Goal: Task Accomplishment & Management: Manage account settings

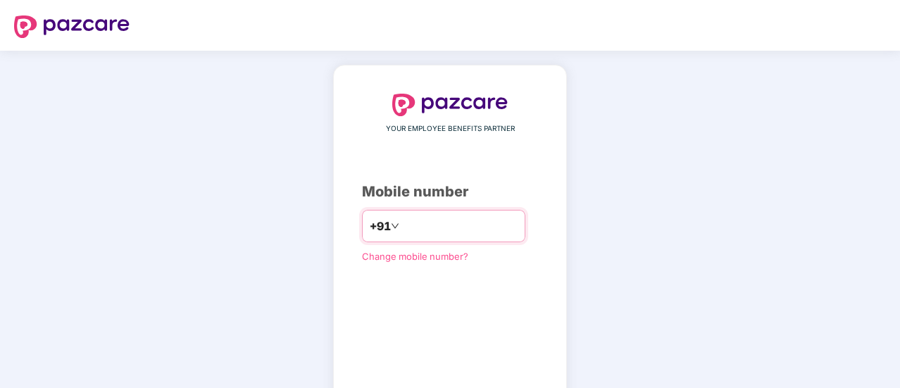
click at [425, 219] on input "number" at bounding box center [460, 226] width 116 height 23
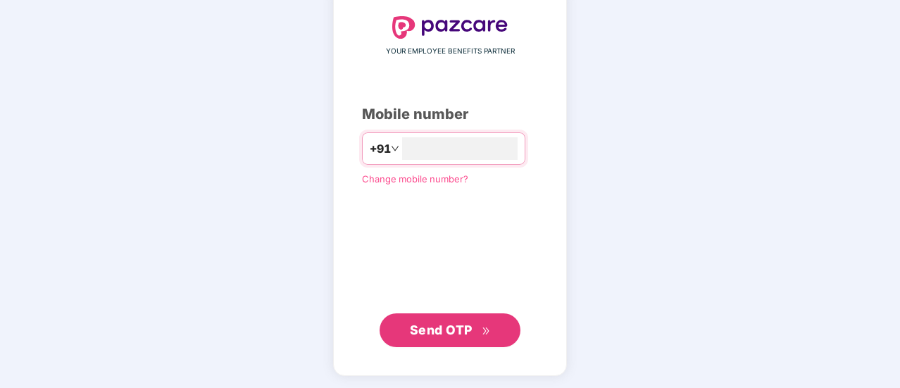
type input "**********"
click at [422, 324] on span "Send OTP" at bounding box center [441, 330] width 63 height 15
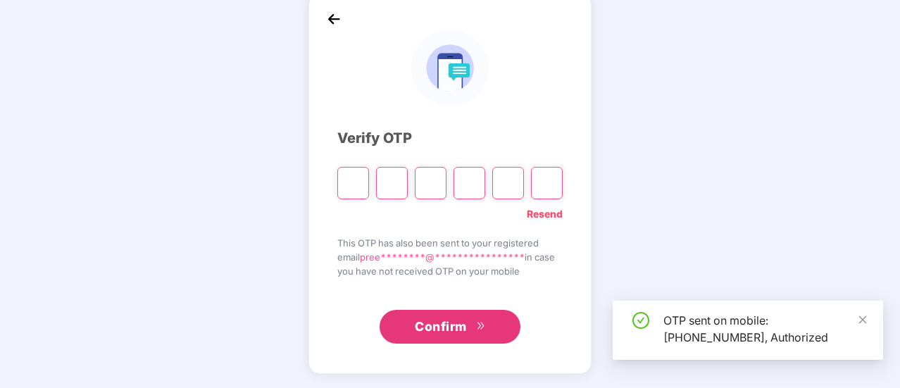
scroll to position [70, 0]
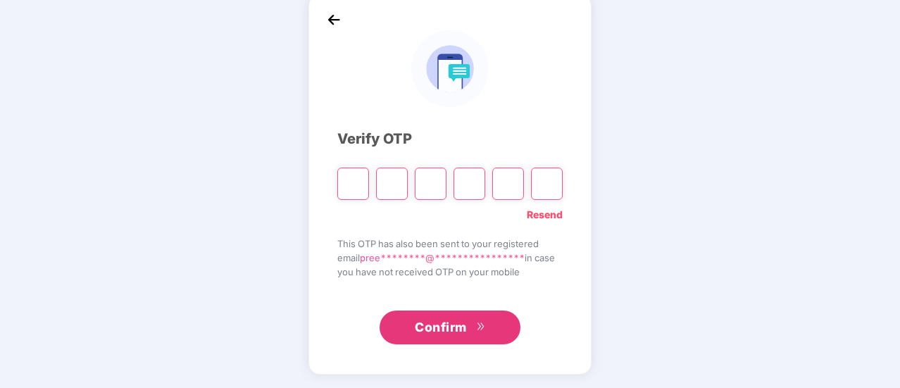
click at [354, 185] on input "Please enter verification code. Digit 1" at bounding box center [353, 184] width 32 height 32
type input "*"
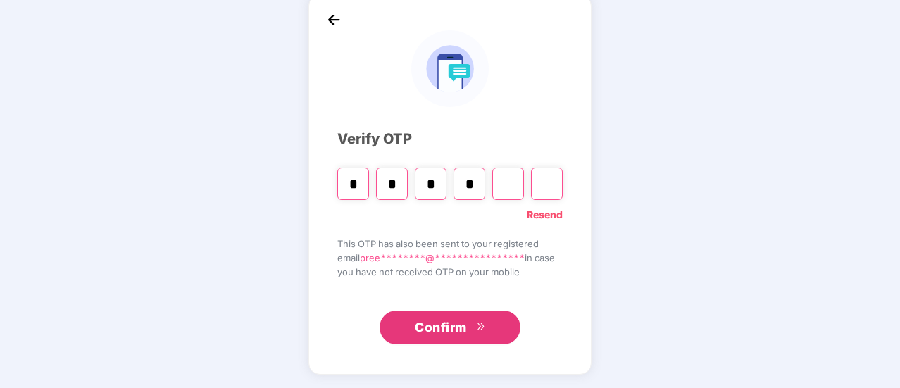
type input "*"
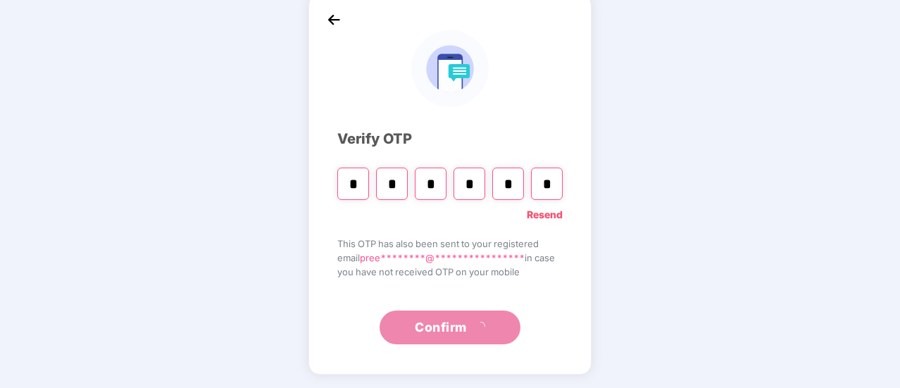
type input "*"
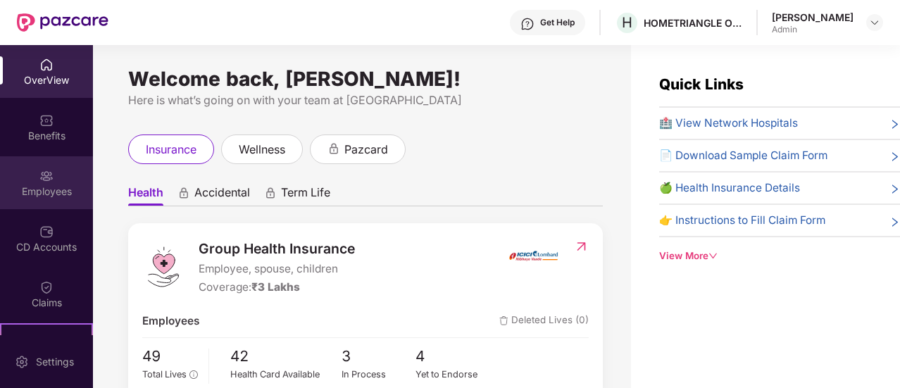
click at [45, 177] on img at bounding box center [46, 176] width 14 height 14
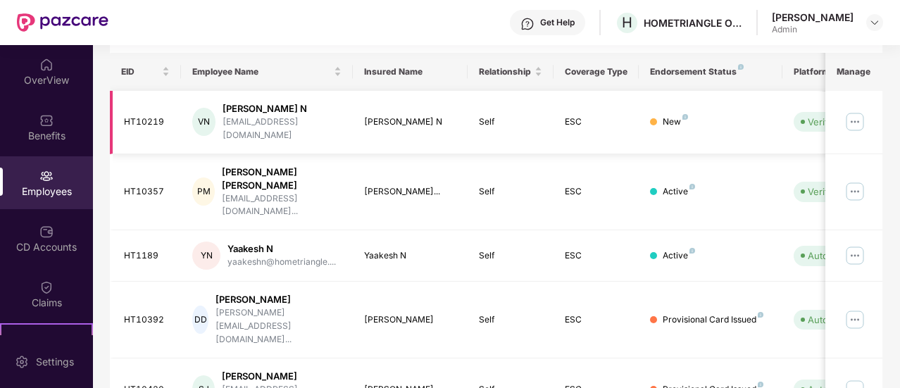
scroll to position [209, 0]
click at [262, 112] on div "[PERSON_NAME] N" at bounding box center [282, 109] width 119 height 13
drag, startPoint x: 201, startPoint y: 119, endPoint x: 138, endPoint y: 117, distance: 63.4
click at [138, 117] on tr "HT10219 VN [PERSON_NAME] N [PERSON_NAME][EMAIL_ADDRESS][DOMAIN_NAME] [PERSON_NA…" at bounding box center [568, 123] width 916 height 63
click at [138, 117] on div "HT10219" at bounding box center [147, 122] width 46 height 13
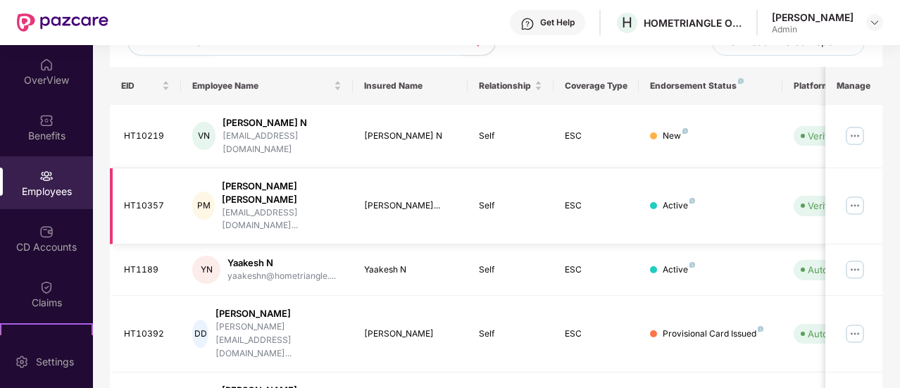
scroll to position [195, 0]
click at [134, 133] on div "HT10219" at bounding box center [147, 136] width 46 height 13
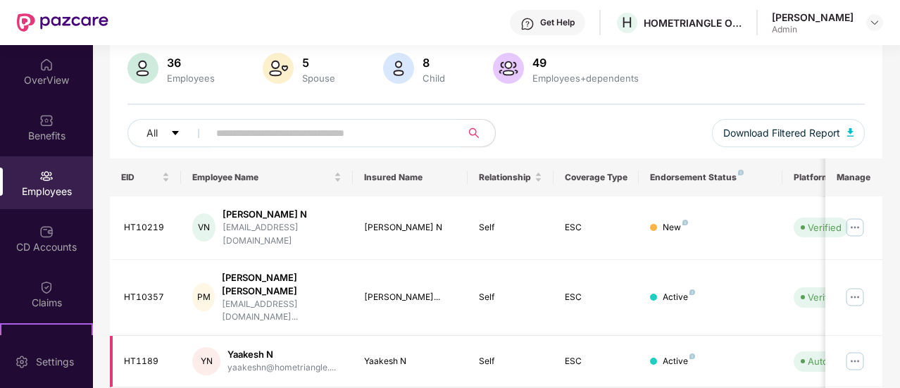
scroll to position [0, 141]
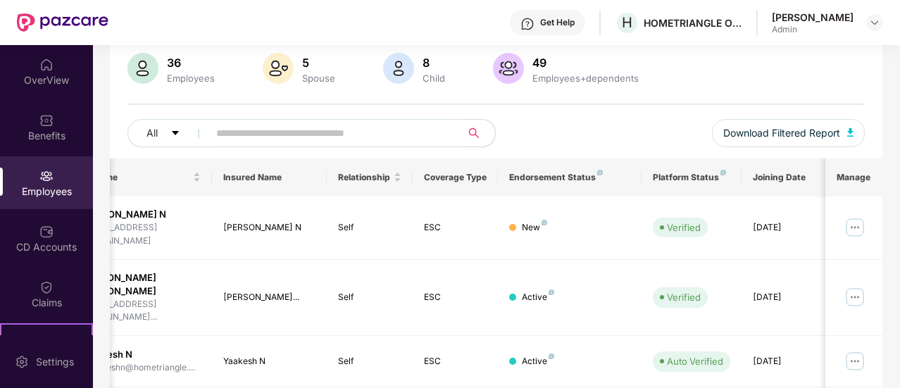
click at [851, 177] on th "Manage" at bounding box center [854, 177] width 57 height 38
click at [854, 223] on img at bounding box center [855, 227] width 23 height 23
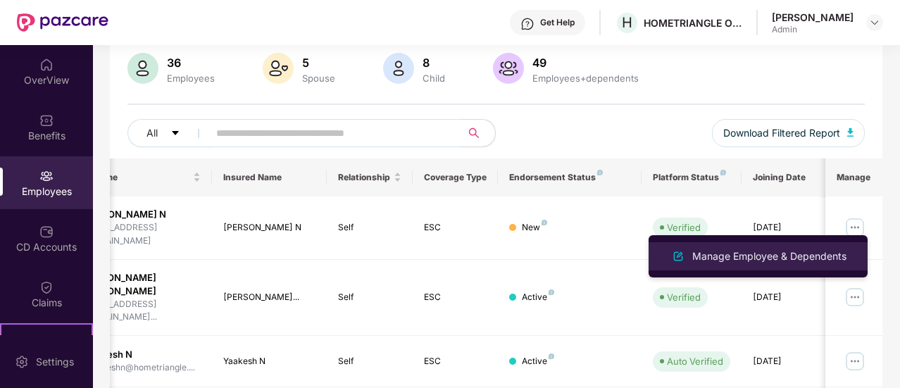
click at [792, 256] on div "Manage Employee & Dependents" at bounding box center [770, 256] width 160 height 15
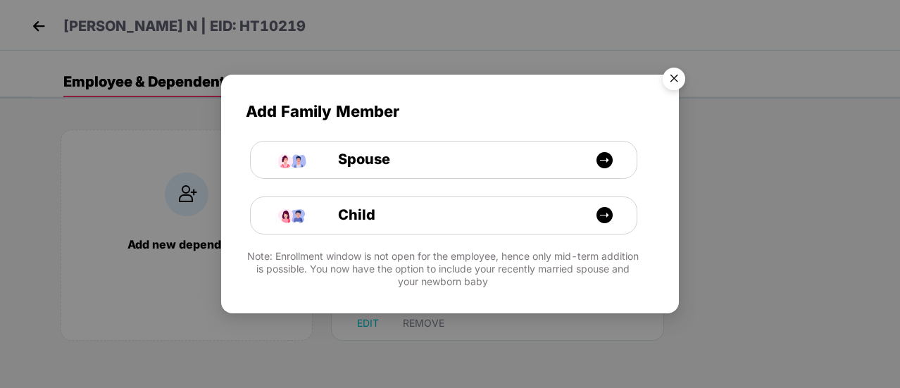
click at [674, 80] on img "Close" at bounding box center [673, 80] width 39 height 39
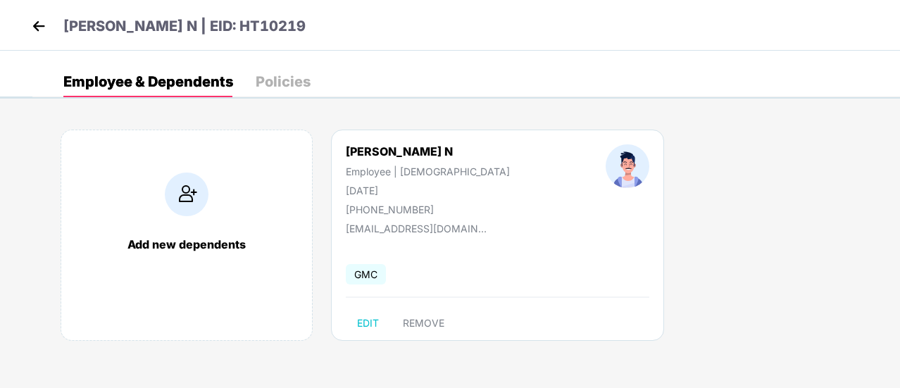
click at [289, 81] on div "Policies" at bounding box center [283, 82] width 55 height 14
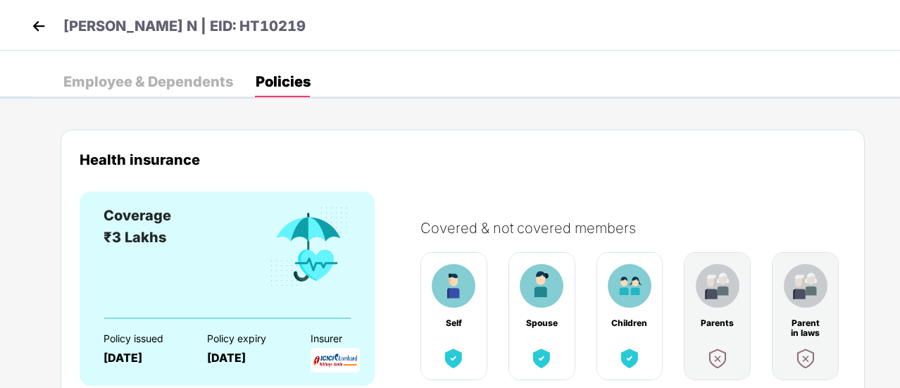
click at [39, 27] on img at bounding box center [38, 25] width 21 height 21
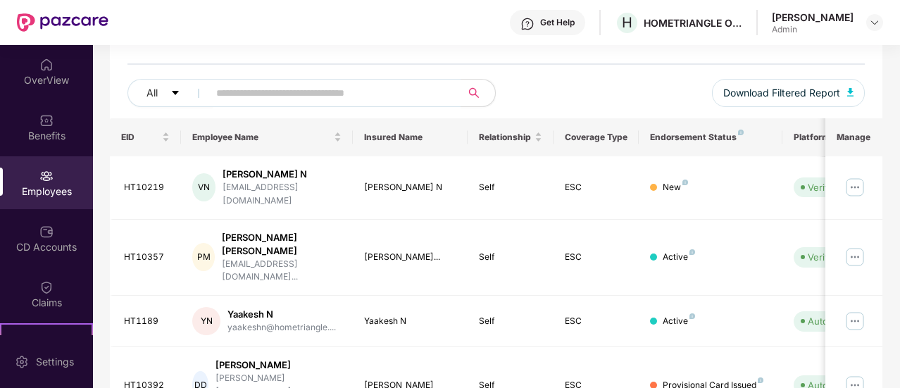
scroll to position [144, 0]
click at [658, 316] on div "Active" at bounding box center [710, 322] width 120 height 13
click at [852, 311] on img at bounding box center [855, 322] width 23 height 23
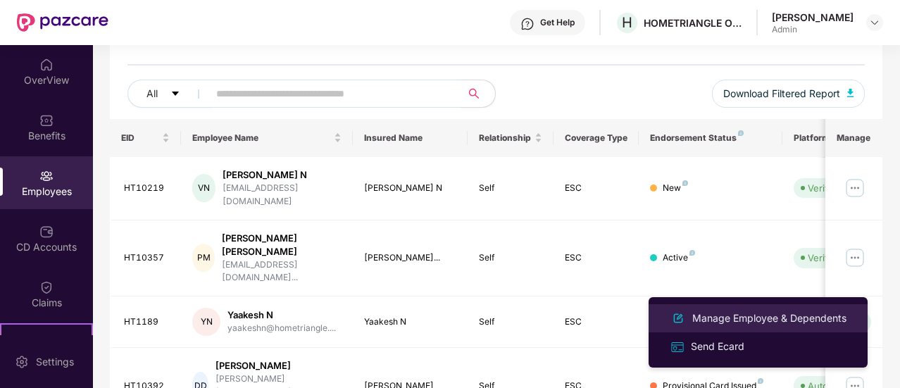
click at [762, 305] on li "Manage Employee & Dependents" at bounding box center [758, 318] width 219 height 28
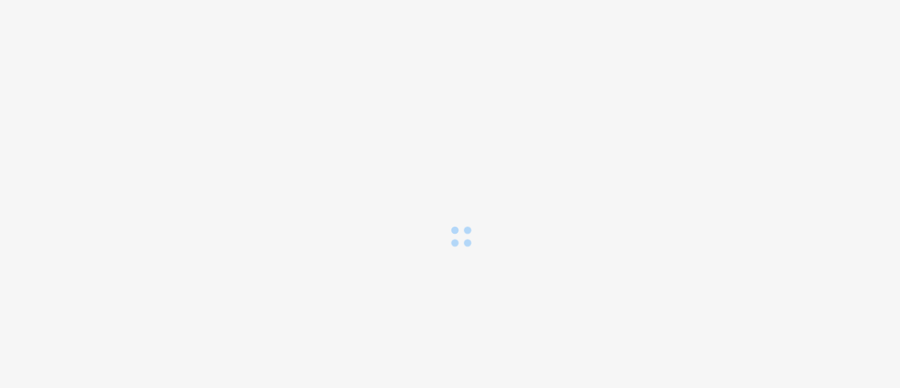
click at [762, 305] on body at bounding box center [450, 194] width 900 height 388
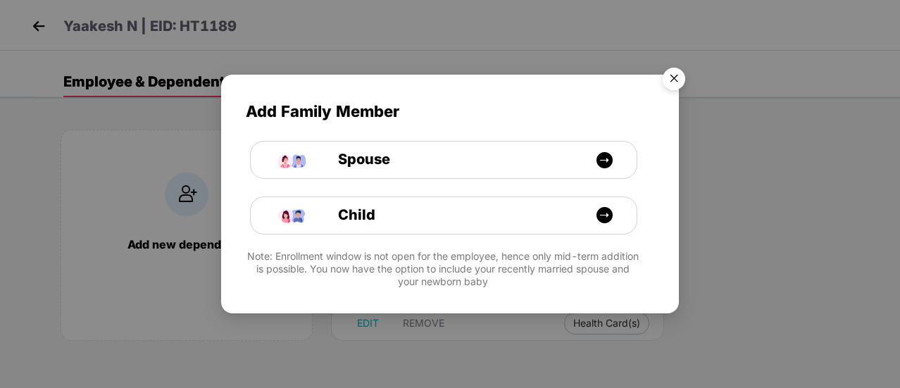
click at [672, 74] on img "Close" at bounding box center [673, 80] width 39 height 39
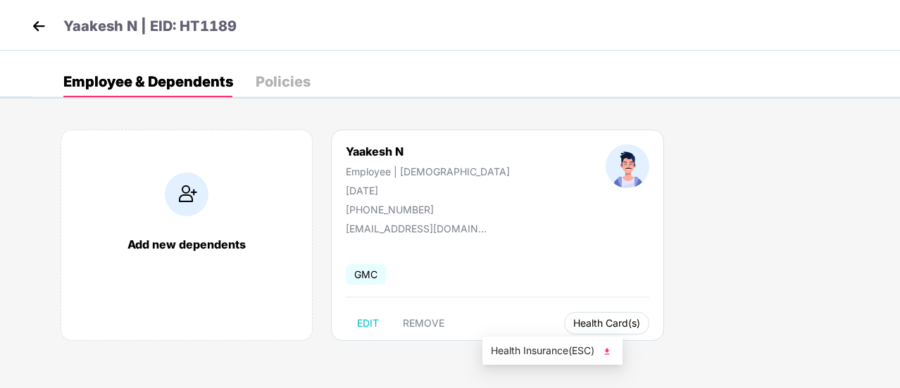
click at [564, 331] on button "Health Card(s)" at bounding box center [606, 323] width 85 height 23
click at [573, 323] on span "Health Card(s)" at bounding box center [606, 323] width 67 height 7
click at [549, 352] on span "Health Insurance(ESC)" at bounding box center [552, 350] width 123 height 15
click at [38, 25] on img at bounding box center [38, 25] width 21 height 21
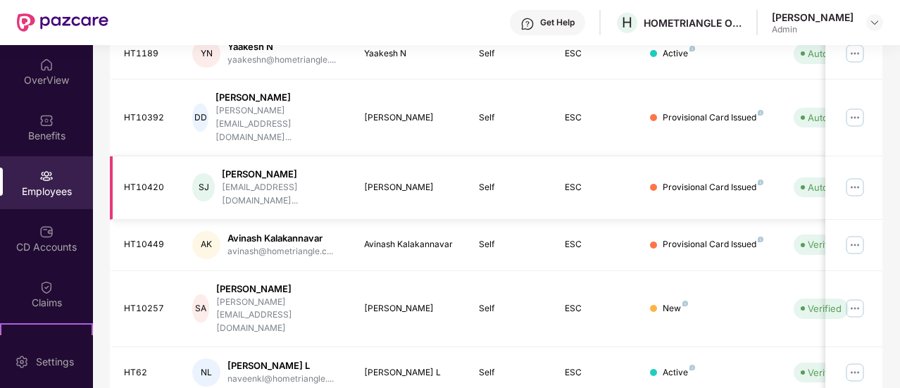
scroll to position [474, 0]
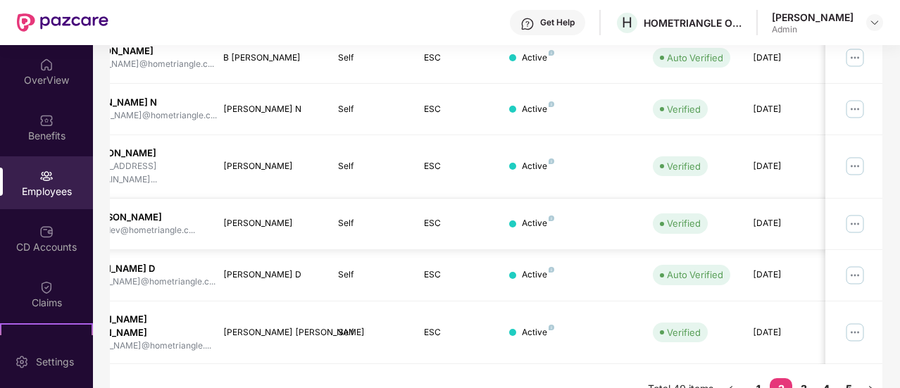
scroll to position [0, 0]
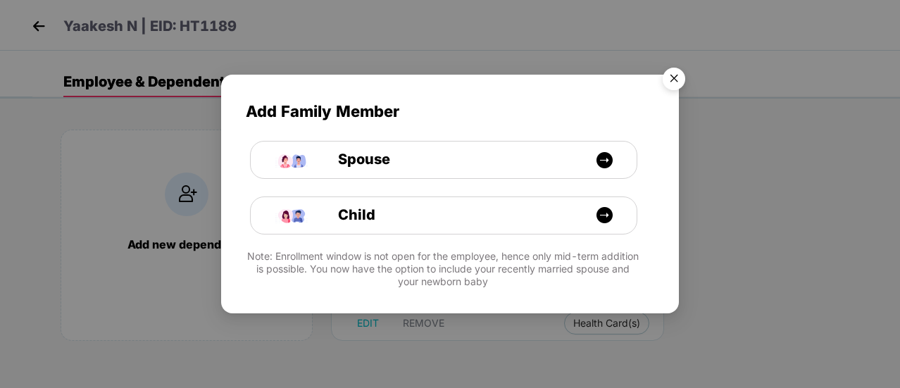
click at [675, 75] on img "Close" at bounding box center [673, 80] width 39 height 39
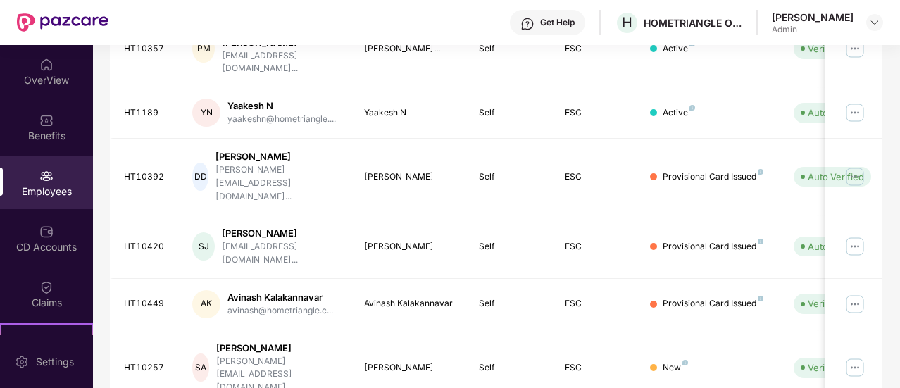
scroll to position [474, 0]
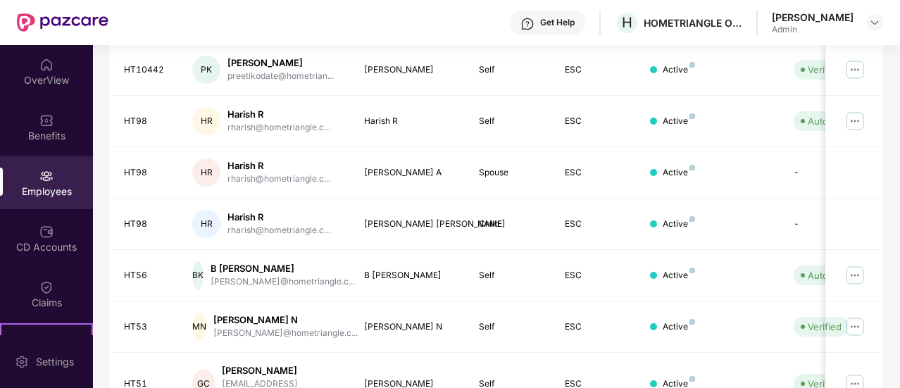
scroll to position [256, 0]
click at [856, 118] on img at bounding box center [855, 122] width 23 height 23
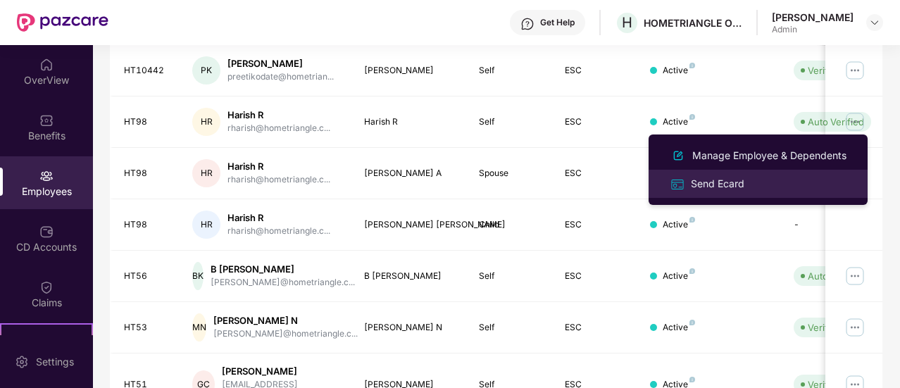
click at [726, 182] on div "Send Ecard" at bounding box center [717, 183] width 59 height 15
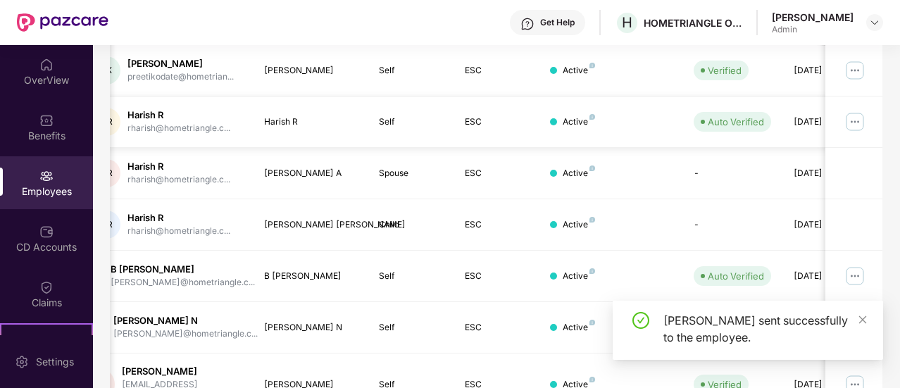
scroll to position [0, 141]
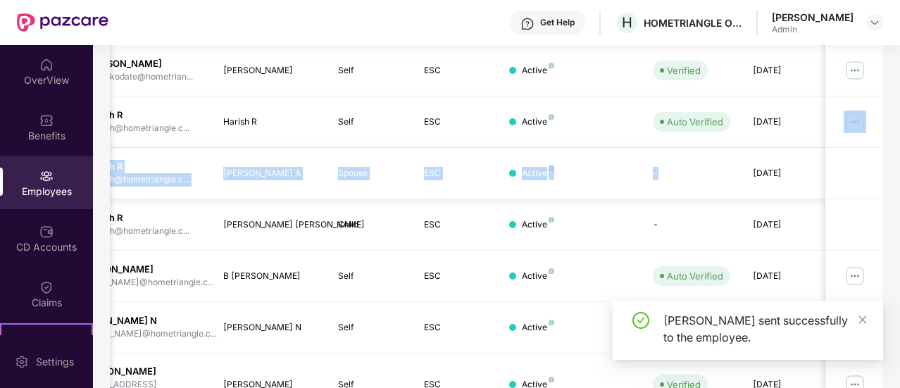
drag, startPoint x: 778, startPoint y: 123, endPoint x: 751, endPoint y: 181, distance: 64.6
click at [751, 181] on tbody "HT10442 PK [PERSON_NAME] preetikodate@hometrian... [PERSON_NAME] Self ESC Activ…" at bounding box center [427, 314] width 916 height 538
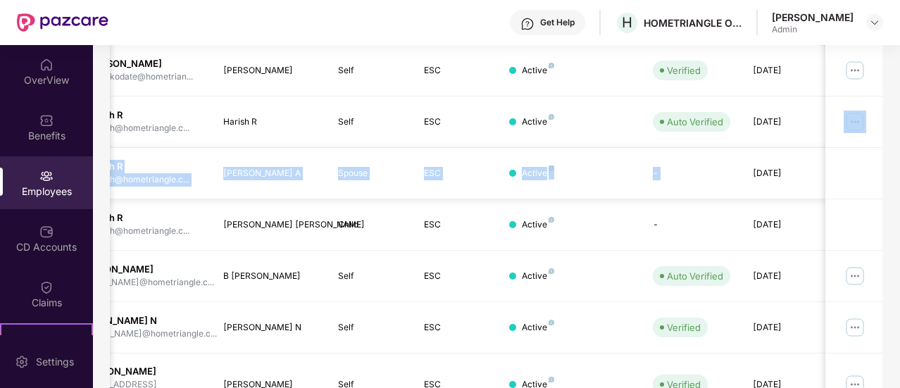
click at [704, 180] on td "-" at bounding box center [692, 173] width 100 height 51
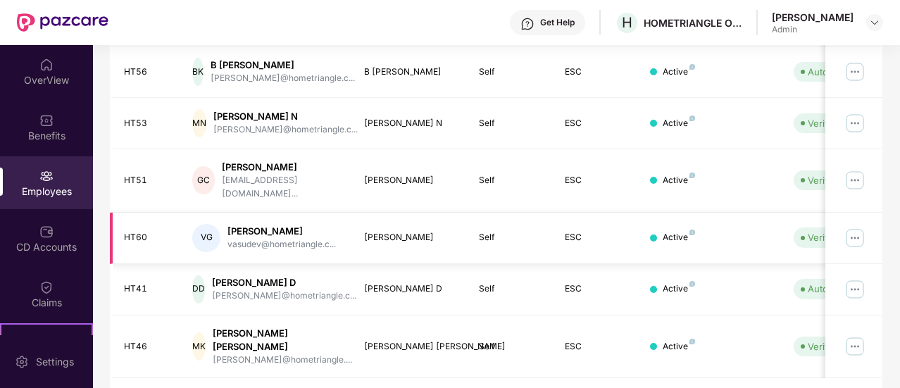
scroll to position [461, 0]
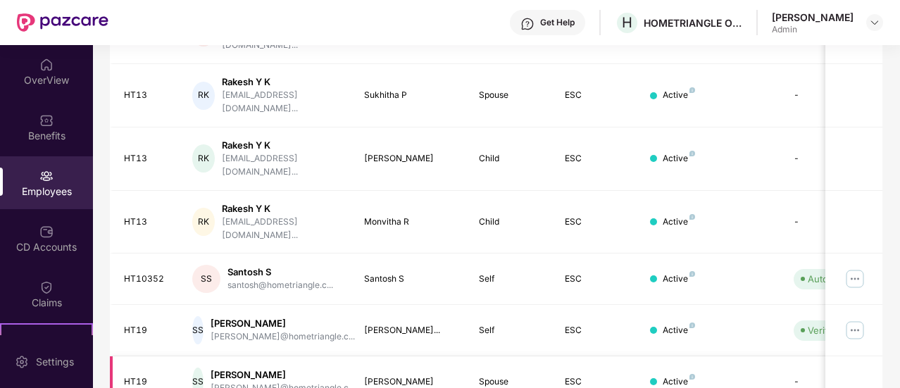
scroll to position [474, 0]
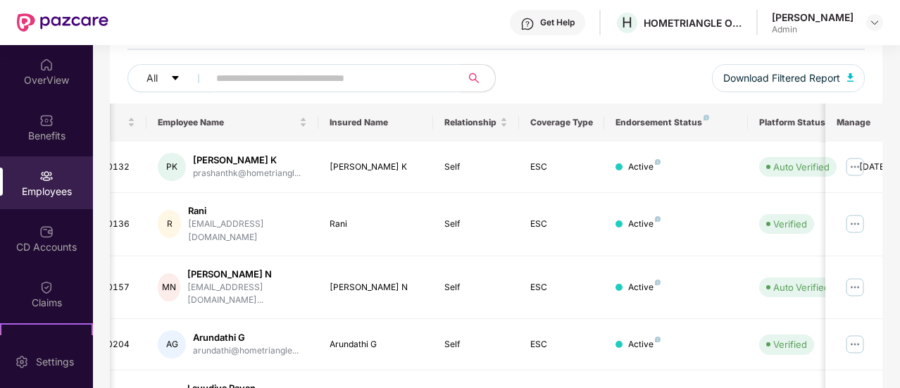
scroll to position [0, 0]
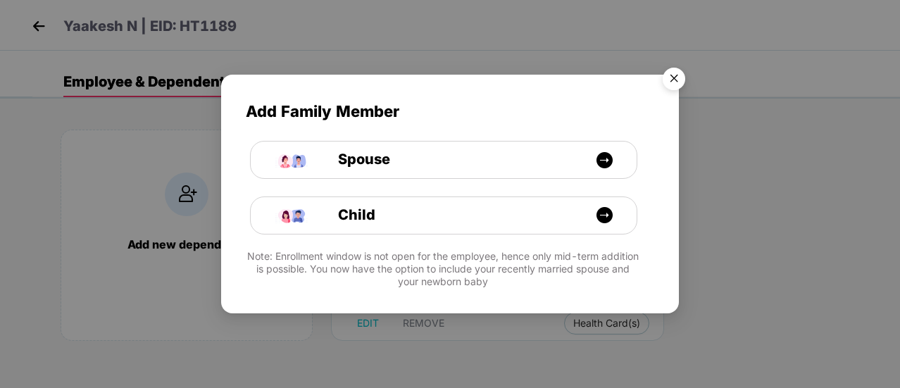
click at [673, 77] on img "Close" at bounding box center [673, 80] width 39 height 39
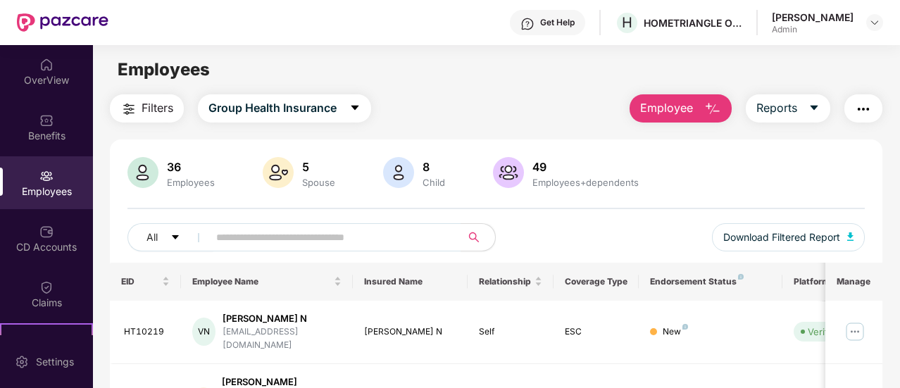
click at [142, 173] on img at bounding box center [142, 172] width 31 height 31
click at [485, 325] on div "Self" at bounding box center [510, 331] width 63 height 13
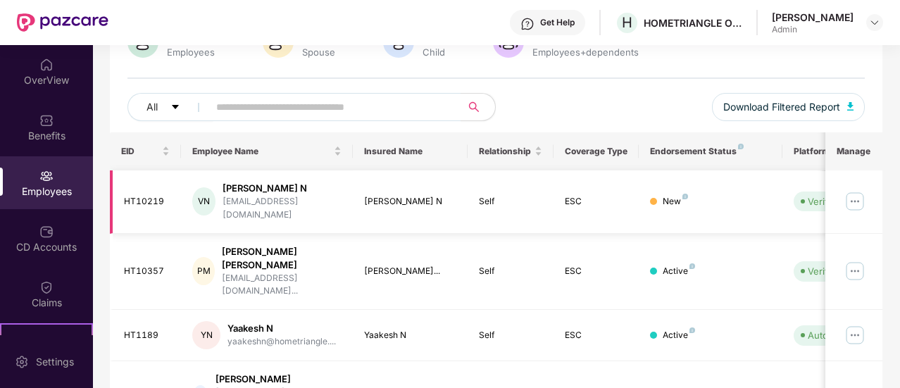
scroll to position [474, 0]
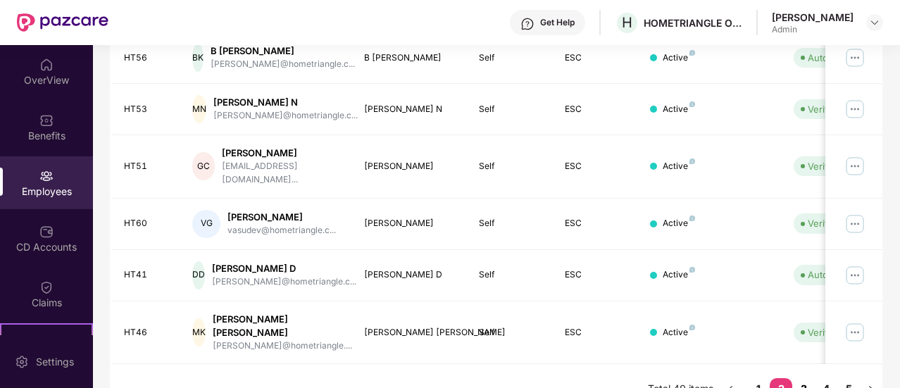
click at [807, 378] on link "3" at bounding box center [803, 388] width 23 height 21
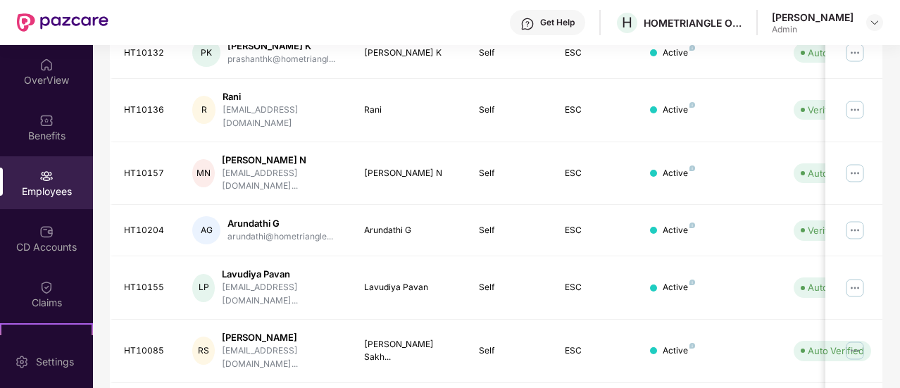
scroll to position [0, 0]
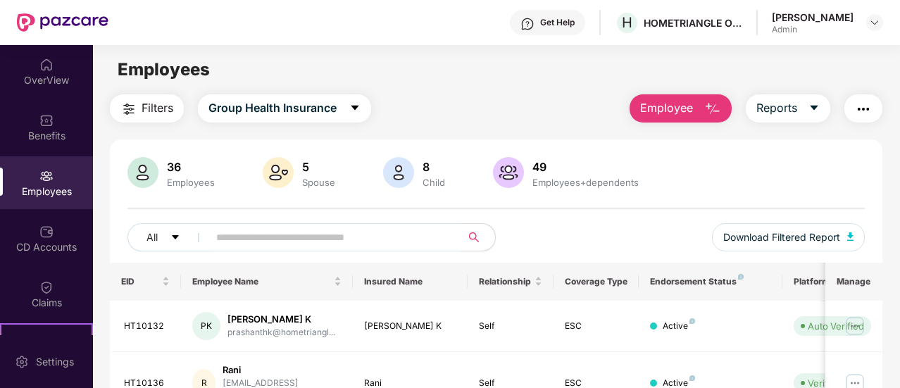
click at [651, 309] on td "Active" at bounding box center [710, 326] width 143 height 51
